Goal: Entertainment & Leisure: Consume media (video, audio)

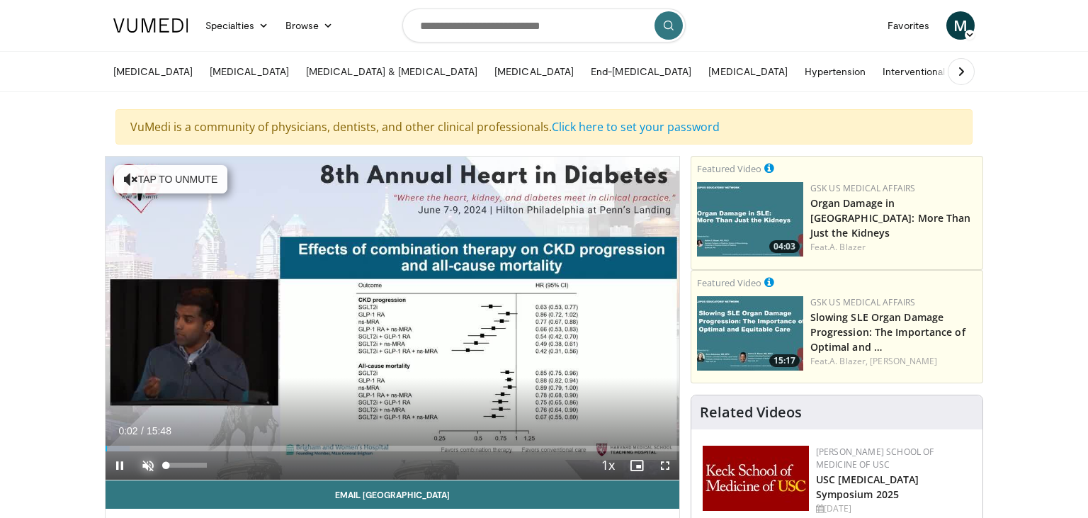
click at [148, 463] on span "Video Player" at bounding box center [148, 465] width 28 height 28
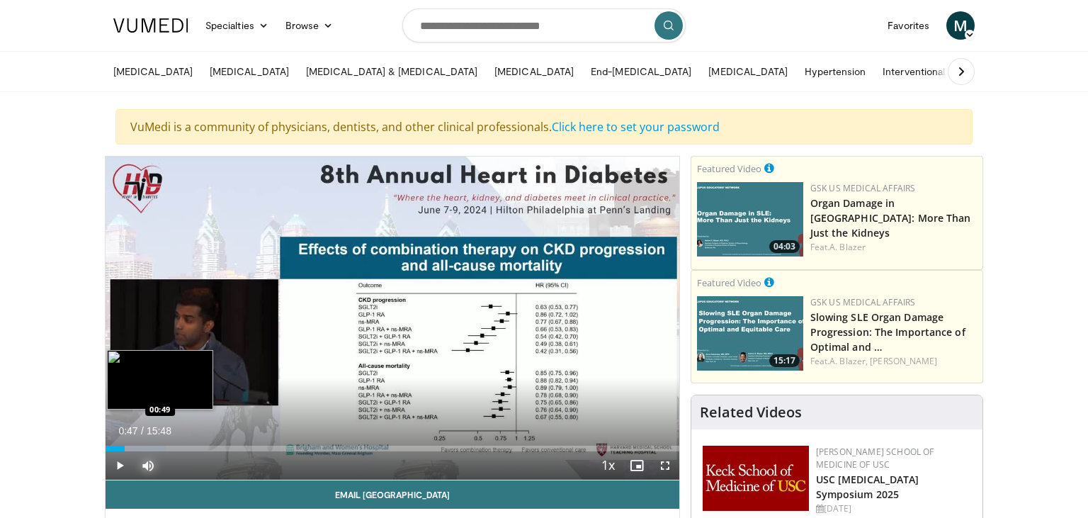
click at [135, 445] on div "Loaded : 10.46% 00:47 00:49" at bounding box center [391, 448] width 573 height 6
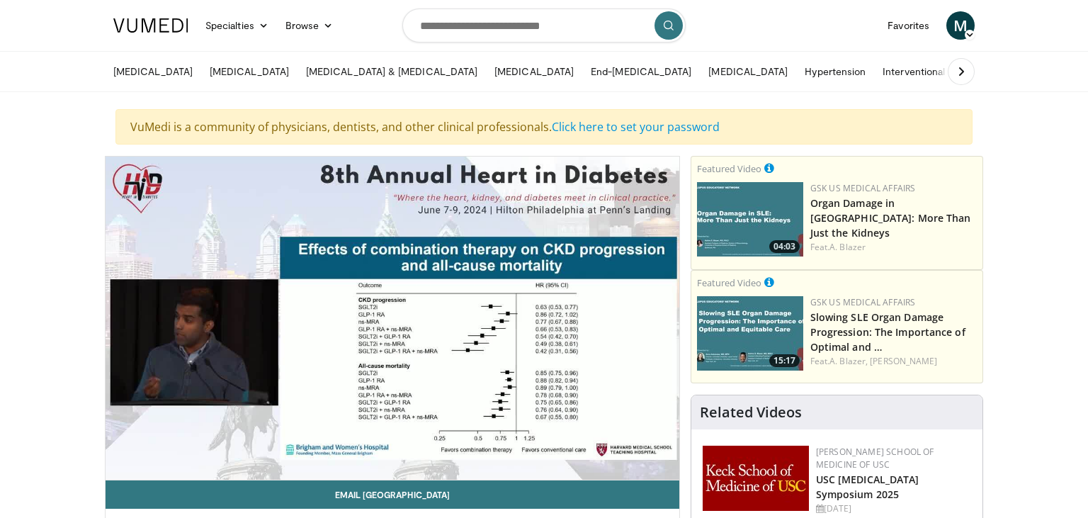
click at [144, 445] on div "10 seconds Tap to unmute" at bounding box center [391, 317] width 573 height 323
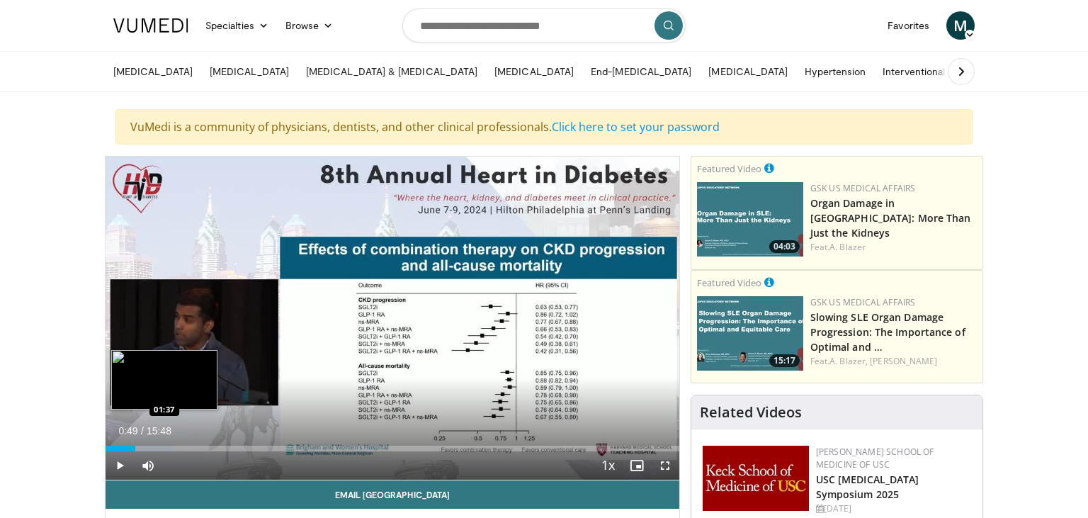
click at [164, 446] on div "Progress Bar" at bounding box center [145, 448] width 55 height 6
click at [121, 464] on span "Video Player" at bounding box center [119, 465] width 28 height 28
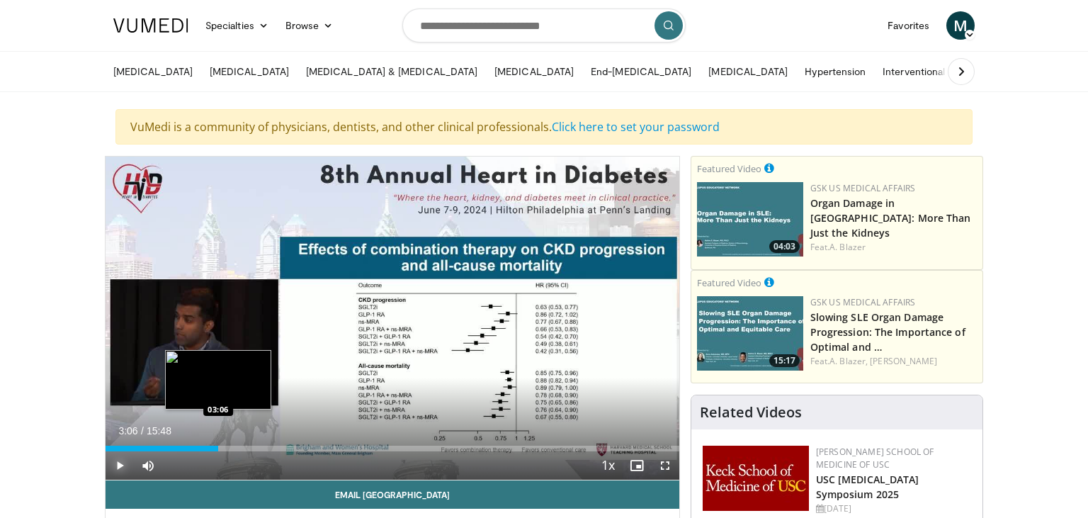
click at [218, 442] on div "Loaded : 17.78% 01:40 03:06" at bounding box center [391, 444] width 573 height 13
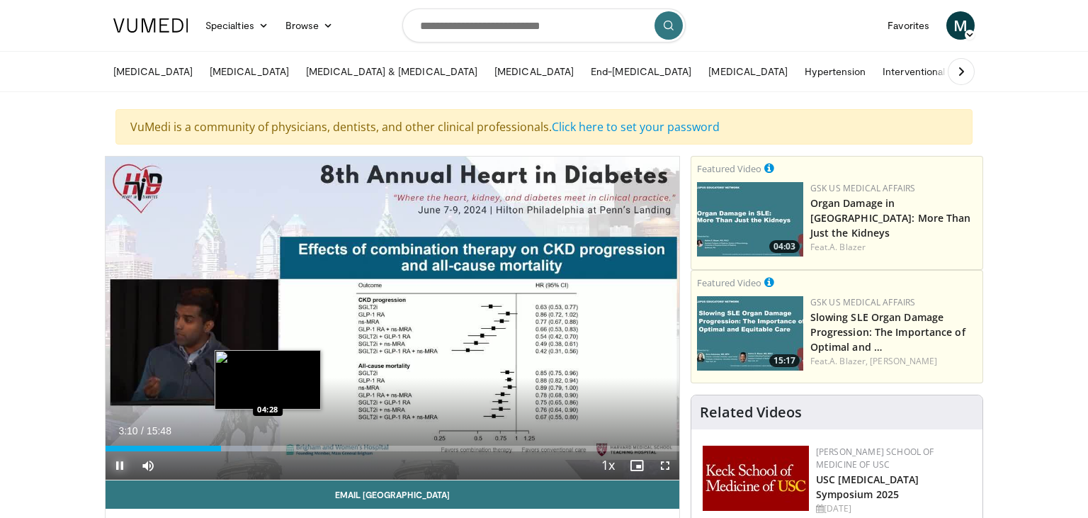
click at [268, 446] on div "Loaded : 27.20% 03:10 04:28" at bounding box center [391, 448] width 573 height 6
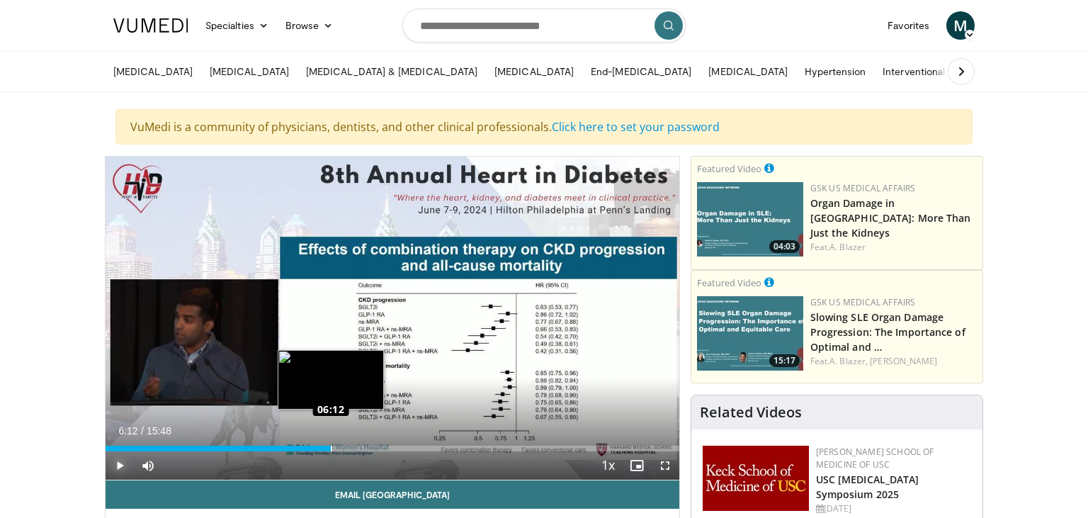
click at [331, 445] on div "Loaded : 37.66% 06:12 06:12" at bounding box center [391, 448] width 573 height 6
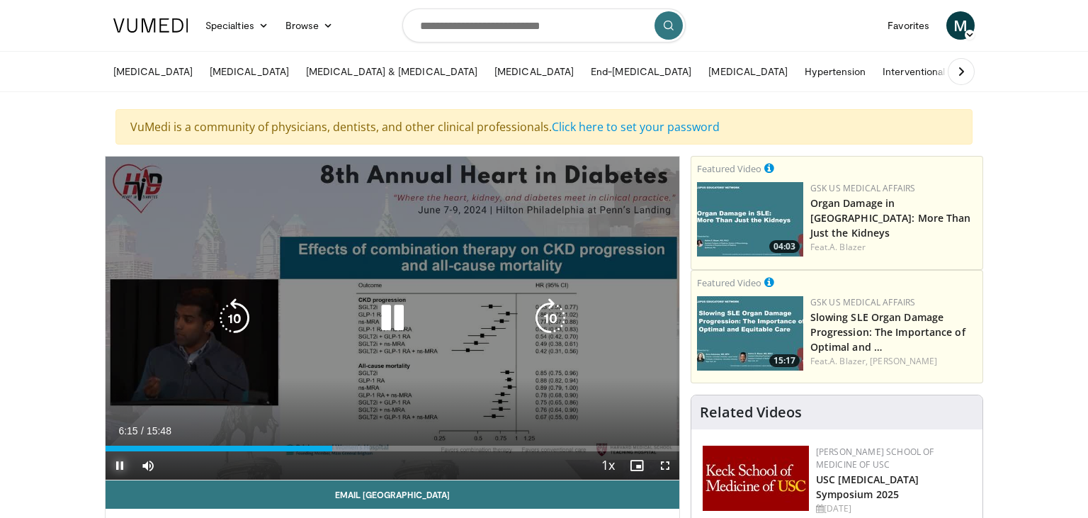
click at [394, 445] on div "Loaded : 46.04% 06:15 07:54" at bounding box center [391, 444] width 573 height 13
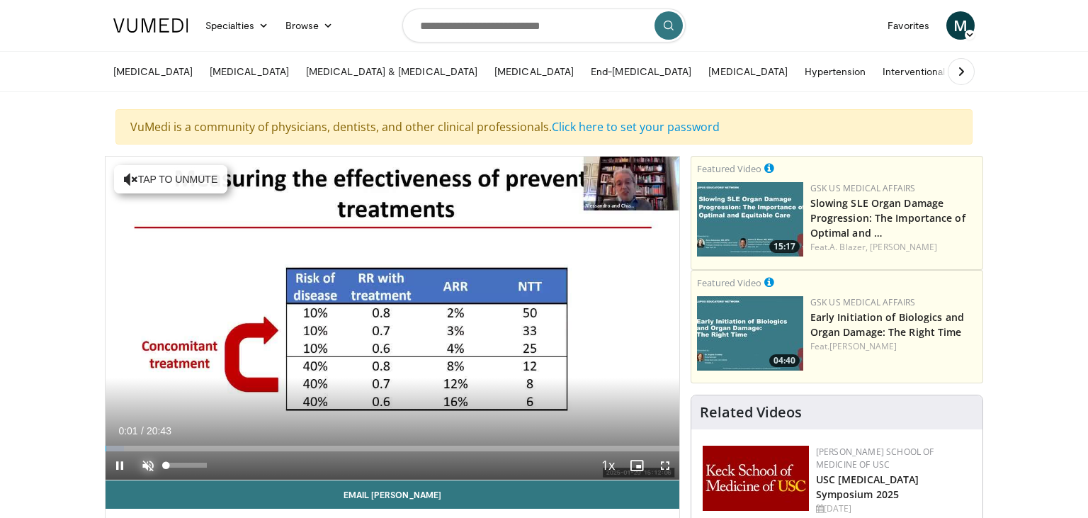
click at [144, 463] on span "Video Player" at bounding box center [148, 465] width 28 height 28
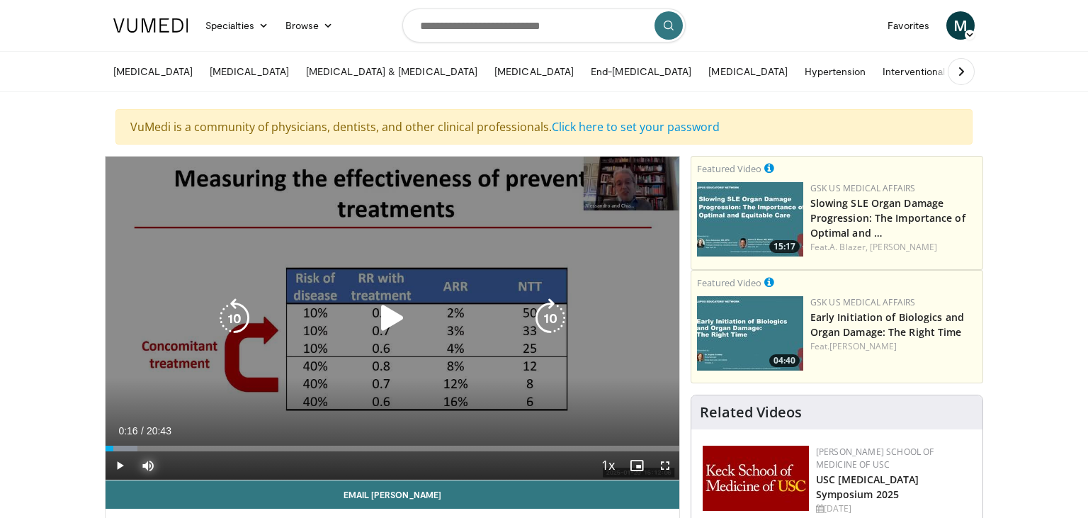
click at [161, 446] on div "Loaded : 5.58% 00:16 01:59" at bounding box center [391, 448] width 573 height 6
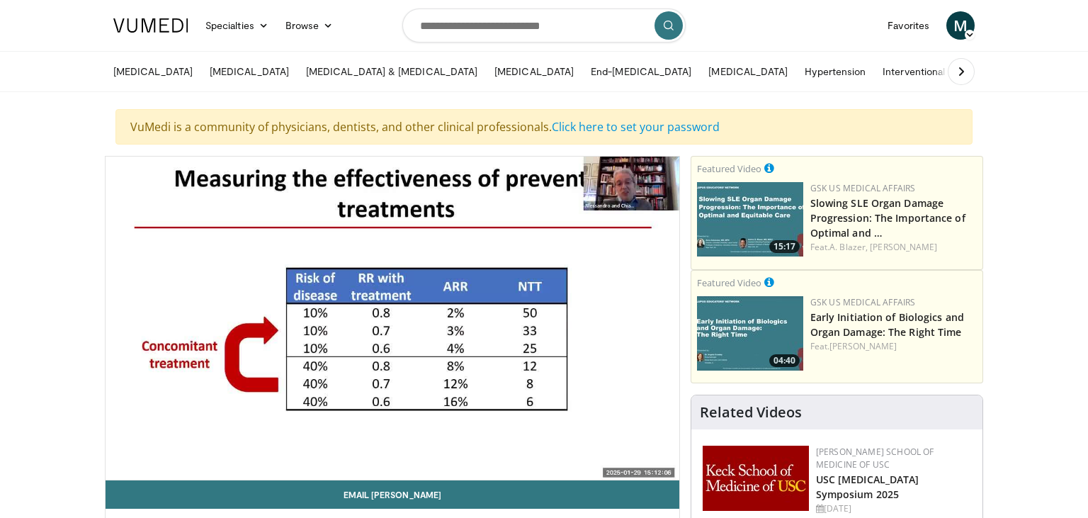
click at [197, 446] on video-js "**********" at bounding box center [391, 318] width 573 height 324
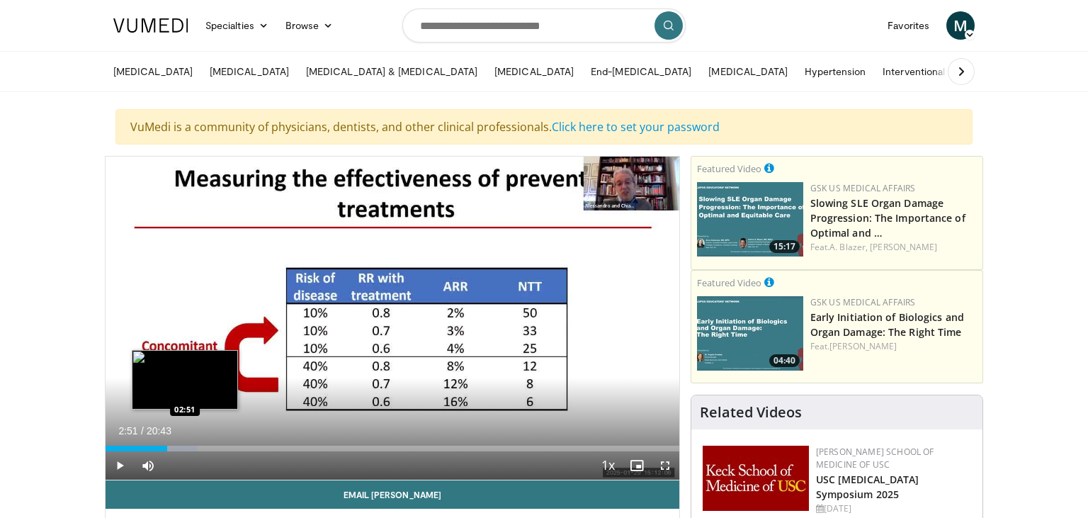
click at [185, 447] on div "Progress Bar" at bounding box center [178, 448] width 37 height 6
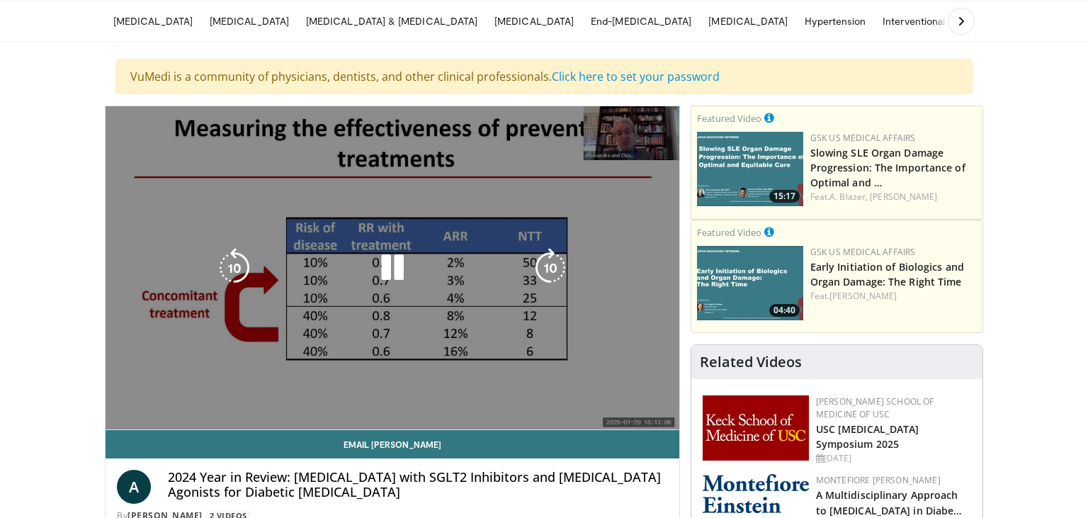
scroll to position [149, 0]
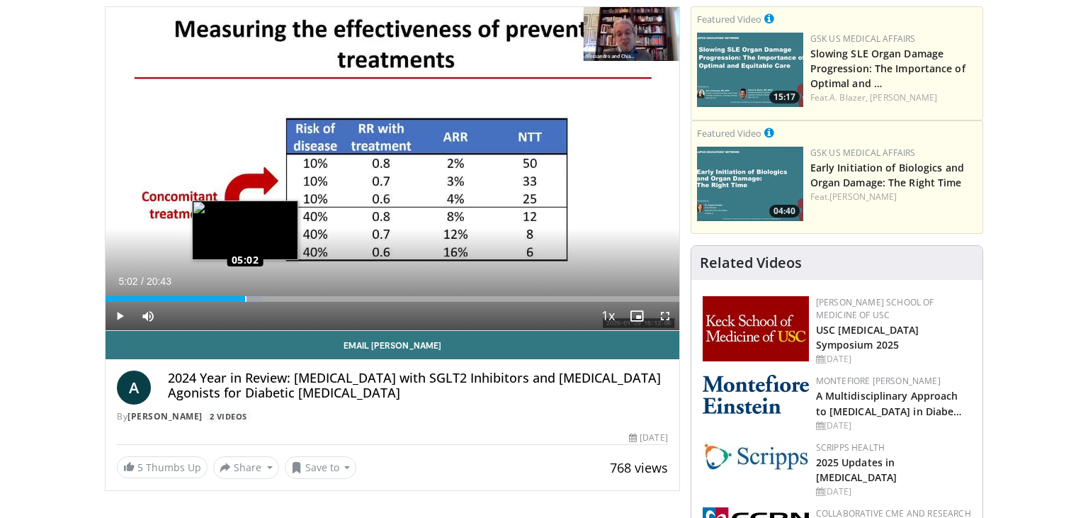
click at [245, 296] on div "Loaded : 27.34% 04:38 05:02" at bounding box center [391, 299] width 573 height 6
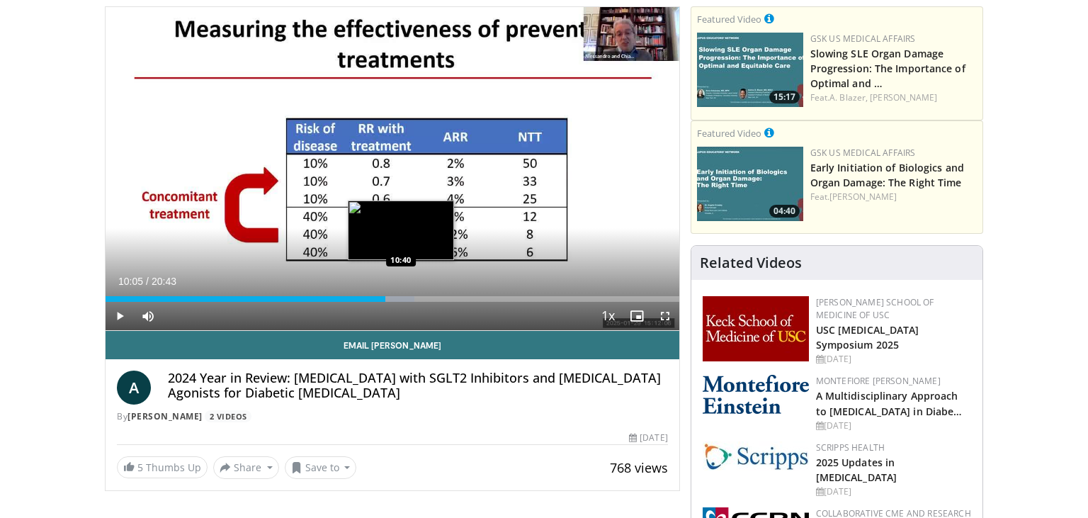
click at [401, 296] on div "Loaded : 53.87% 10:06 10:40" at bounding box center [391, 299] width 573 height 6
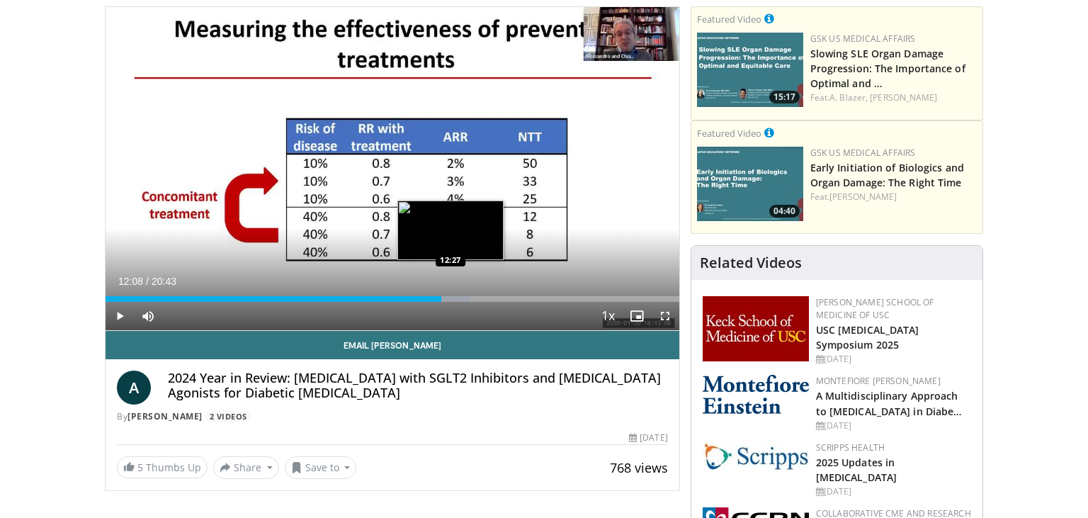
click at [450, 297] on div "Progress Bar" at bounding box center [448, 299] width 44 height 6
click at [462, 297] on div "Progress Bar" at bounding box center [458, 299] width 42 height 6
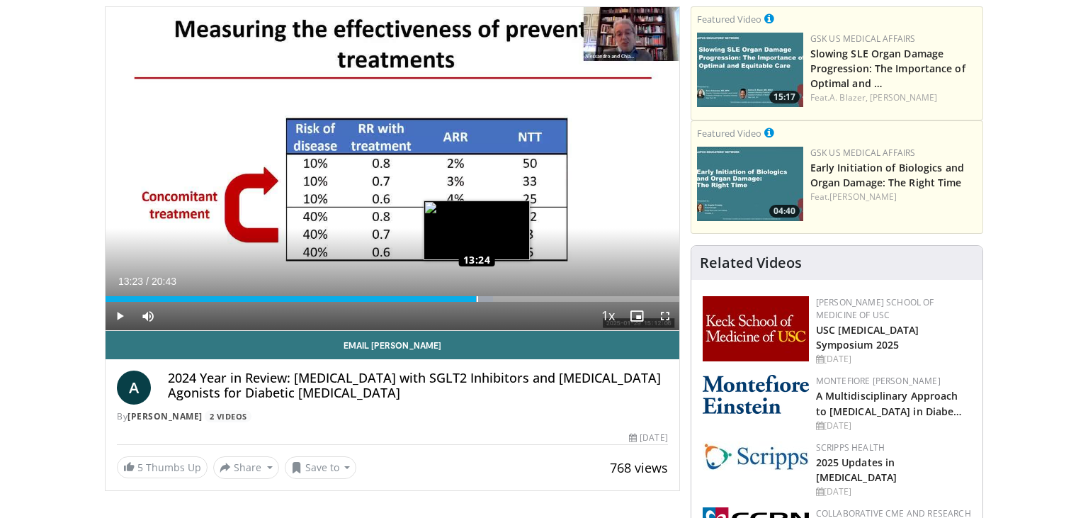
click at [476, 297] on div "Loaded : 67.54% 13:24 13:24" at bounding box center [391, 299] width 573 height 6
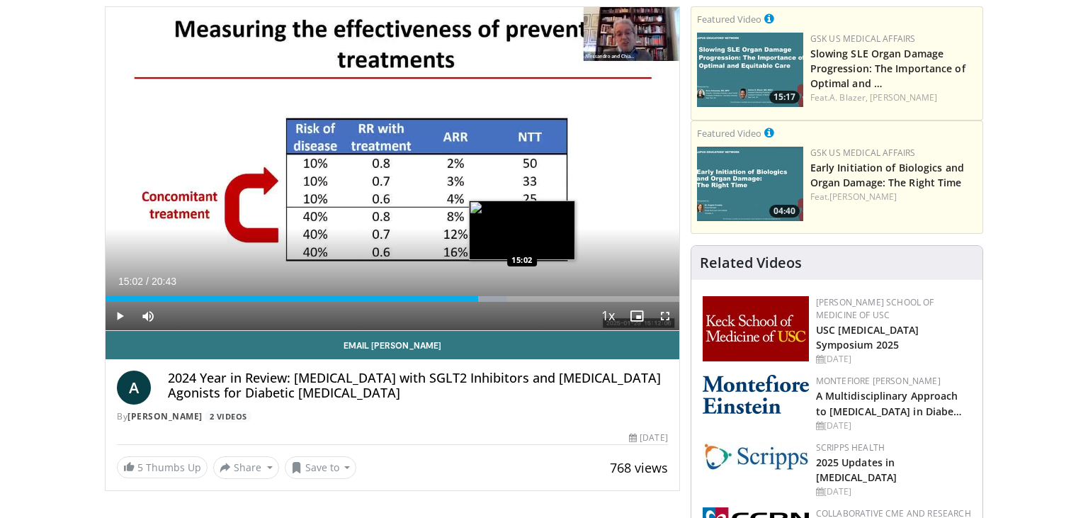
click at [522, 295] on div "Loaded : 69.95% 15:02 15:02" at bounding box center [391, 294] width 573 height 13
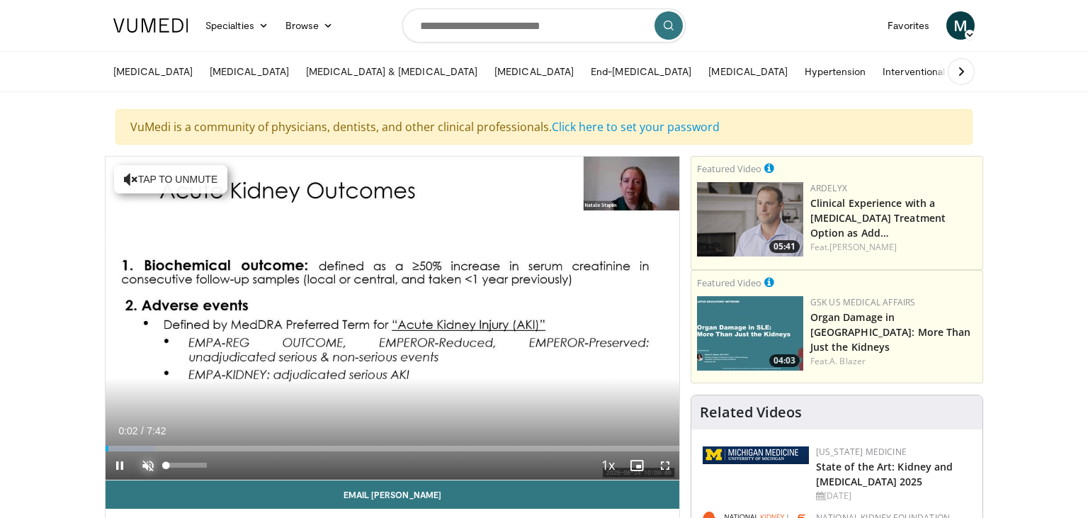
click at [149, 465] on span "Video Player" at bounding box center [148, 465] width 28 height 28
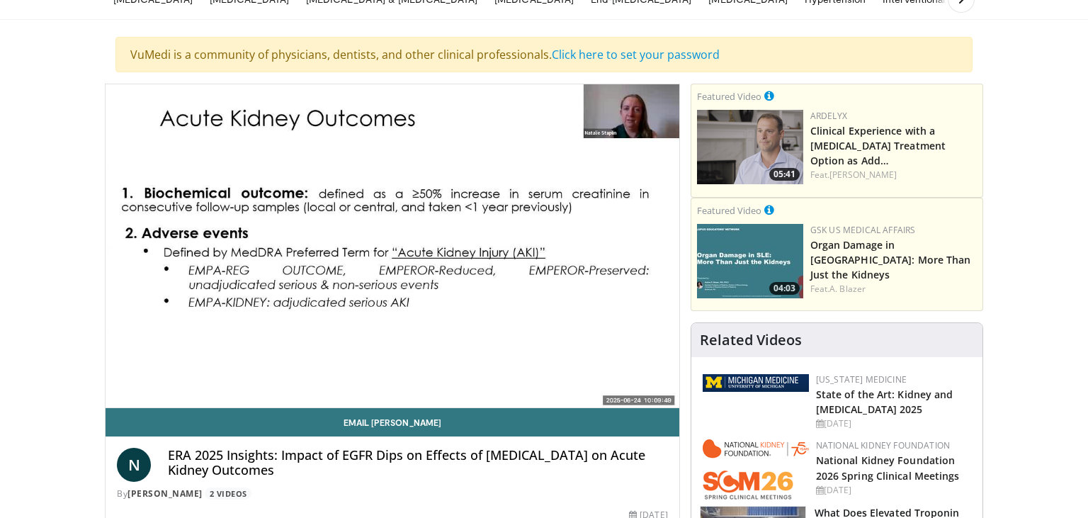
scroll to position [74, 0]
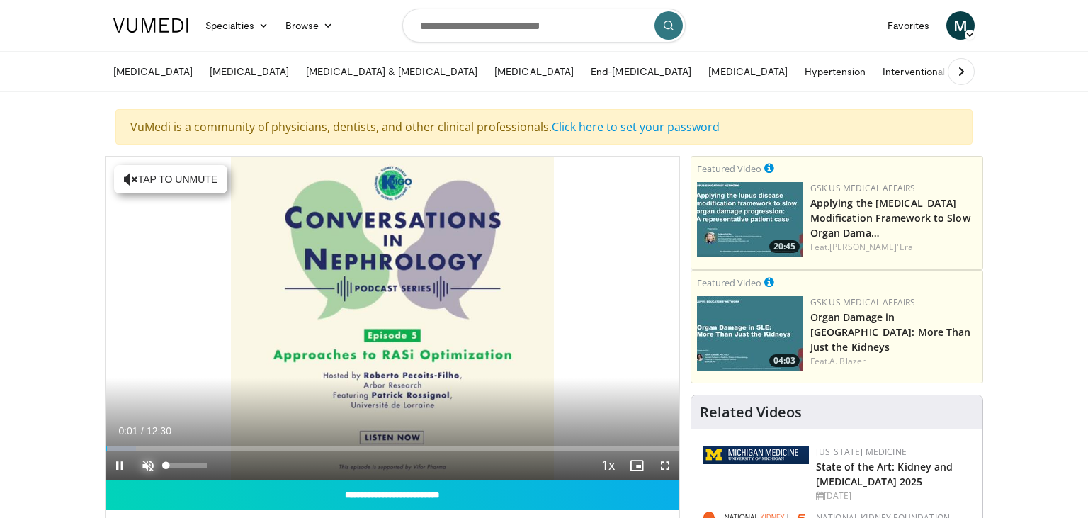
click at [152, 462] on span "Video Player" at bounding box center [148, 465] width 28 height 28
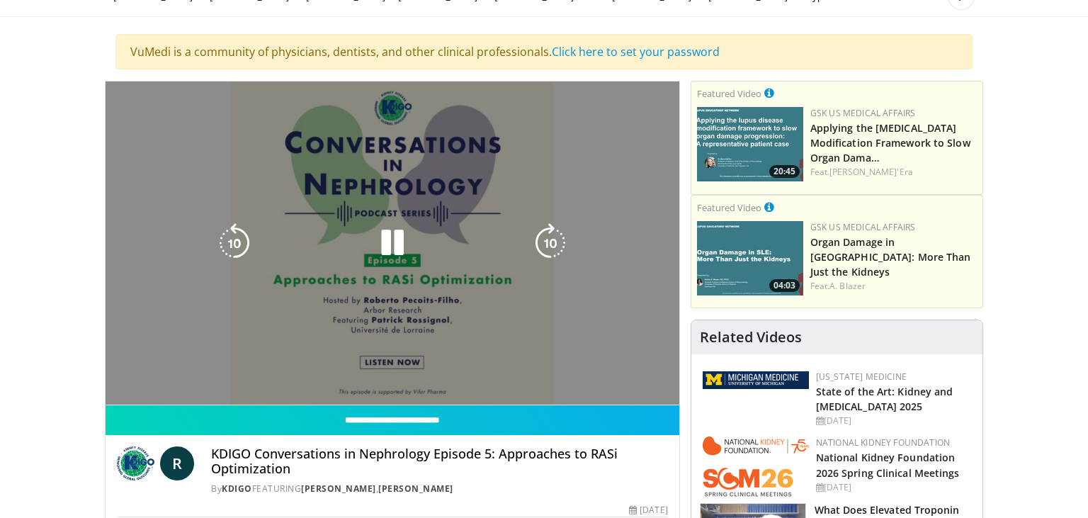
scroll to position [74, 0]
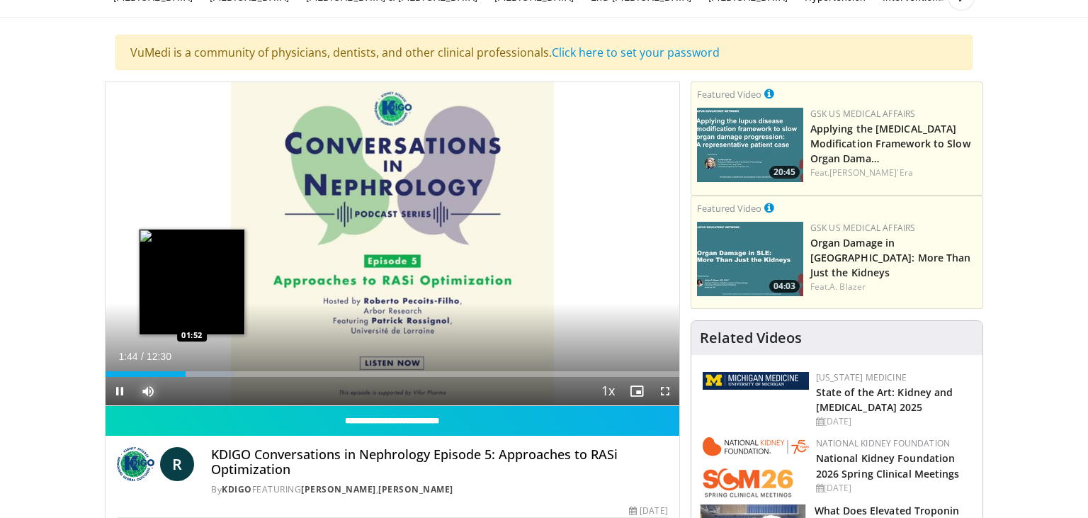
click at [192, 370] on div "Loaded : 22.63% 01:44 01:52" at bounding box center [391, 369] width 573 height 13
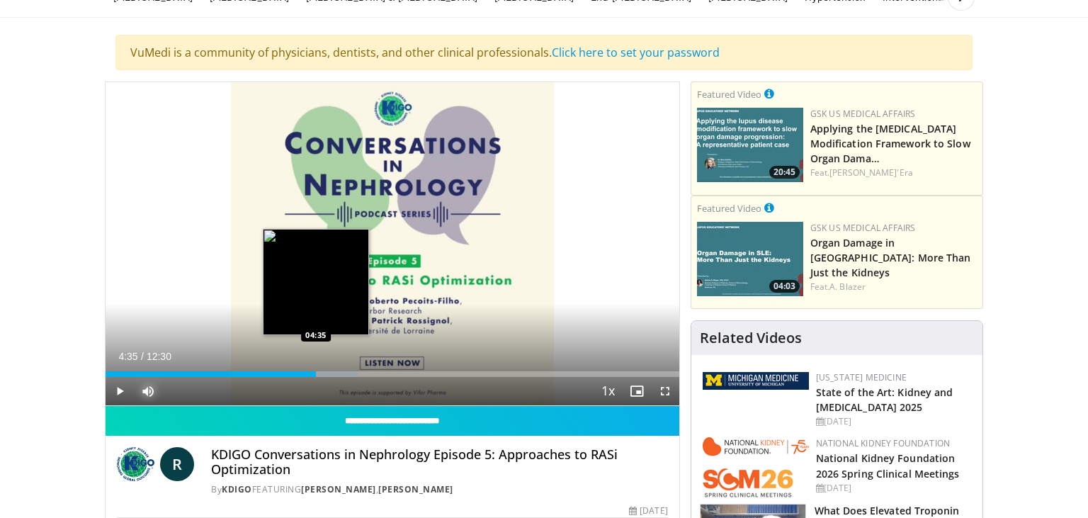
click at [316, 372] on div "Loaded : 43.93% 04:22 04:35" at bounding box center [391, 374] width 573 height 6
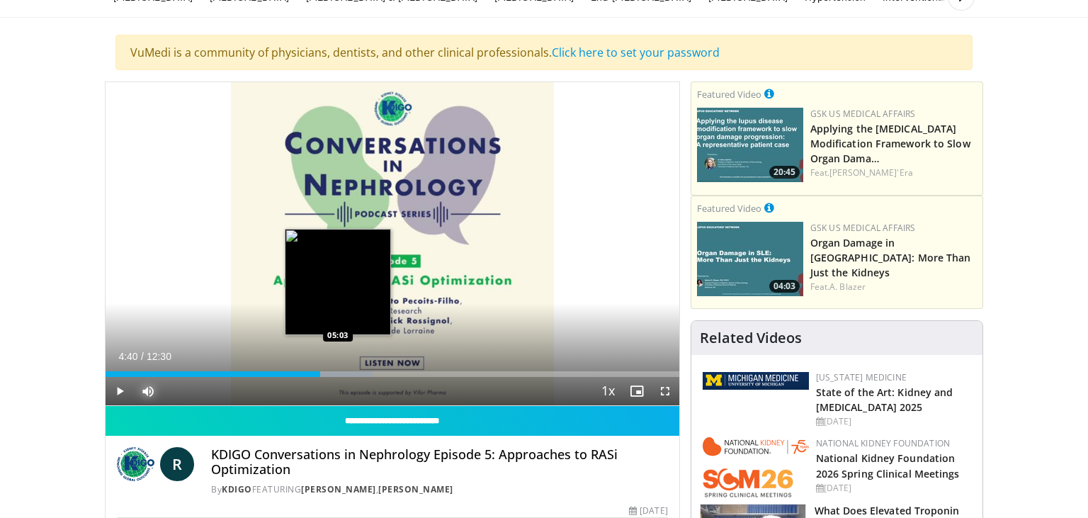
click at [337, 372] on div "Progress Bar" at bounding box center [335, 374] width 74 height 6
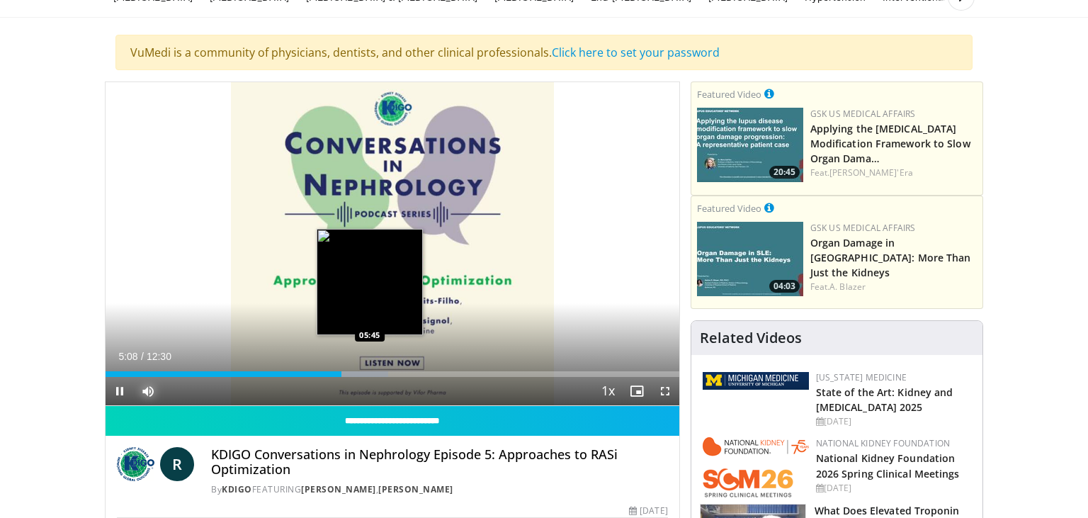
click at [370, 373] on div "Loaded : 49.25% 05:08 05:45" at bounding box center [391, 374] width 573 height 6
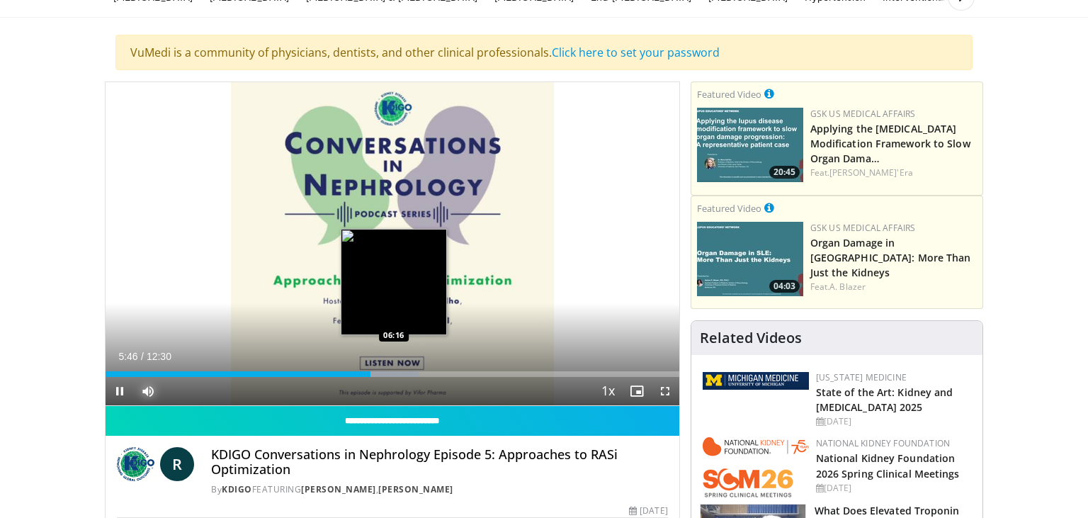
click at [394, 372] on div "Loaded : 54.58% 05:46 06:16" at bounding box center [391, 374] width 573 height 6
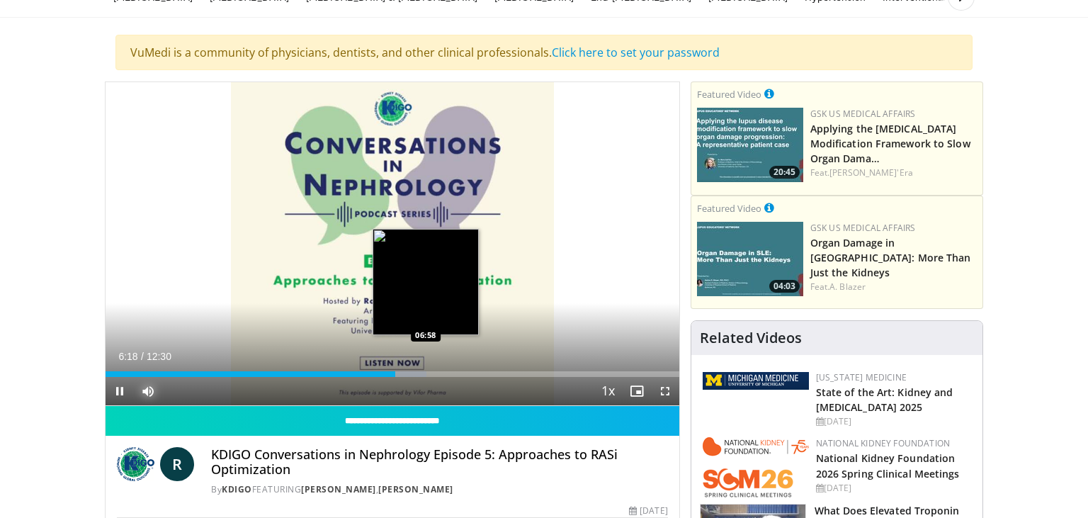
click at [426, 371] on div "Loaded : 55.91% 06:18 06:58" at bounding box center [391, 374] width 573 height 6
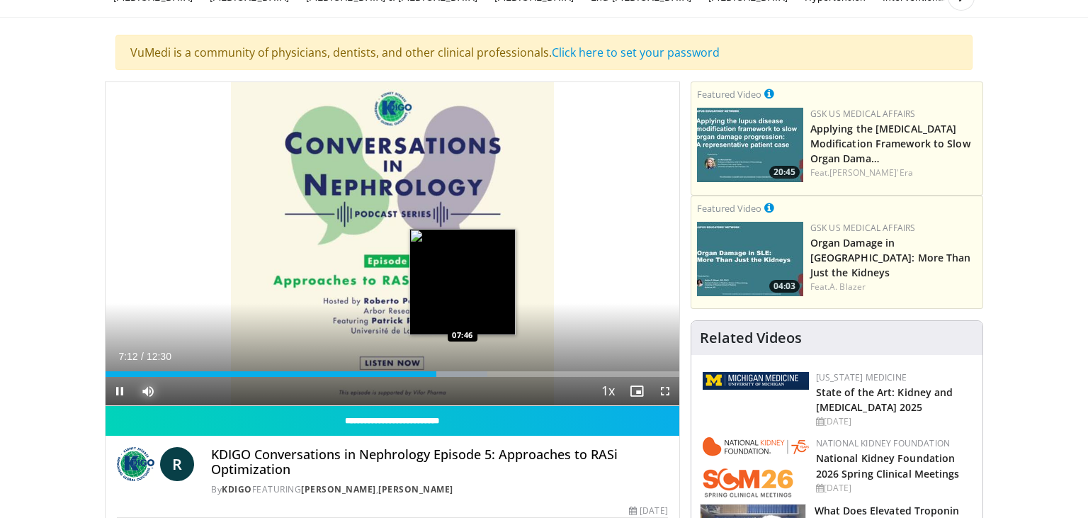
click at [463, 370] on div "Loaded : 66.56% 07:12 07:46" at bounding box center [391, 369] width 573 height 13
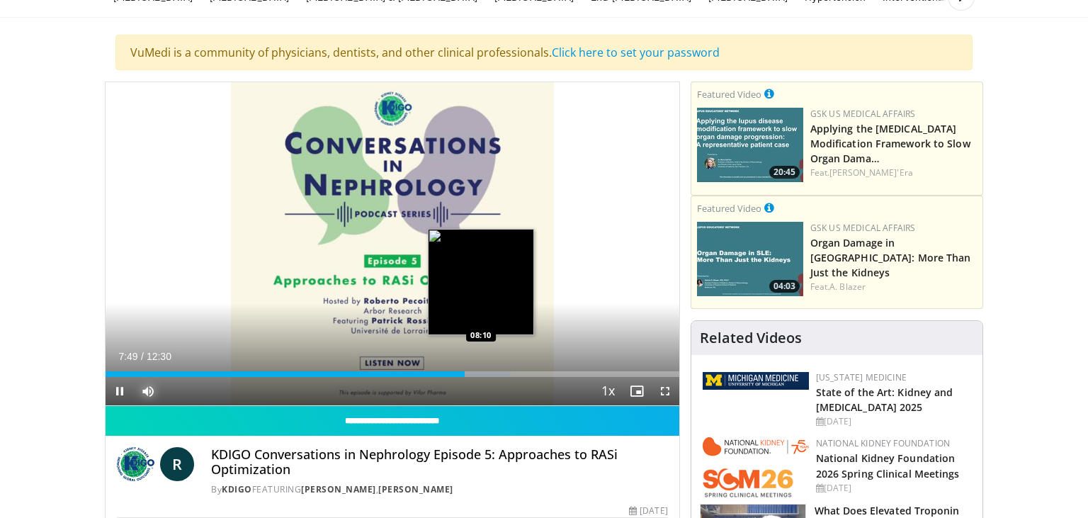
click at [480, 369] on div "Loaded : 70.66% 07:49 08:10" at bounding box center [391, 369] width 573 height 13
